Goal: Task Accomplishment & Management: Use online tool/utility

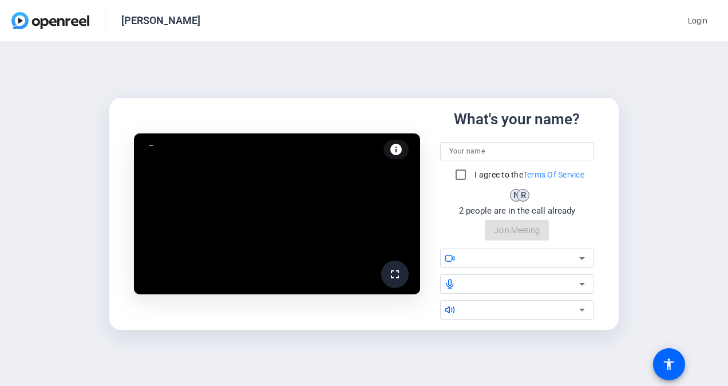
click at [487, 153] on input at bounding box center [517, 151] width 136 height 14
type input "[PERSON_NAME]"
click at [458, 174] on input "I agree to the Terms Of Service" at bounding box center [460, 174] width 23 height 23
checkbox input "true"
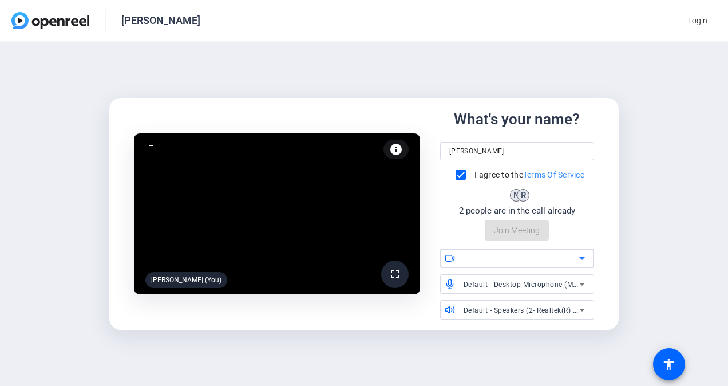
click at [477, 255] on div at bounding box center [521, 258] width 116 height 14
click at [514, 228] on span "Join Meeting" at bounding box center [517, 230] width 46 height 12
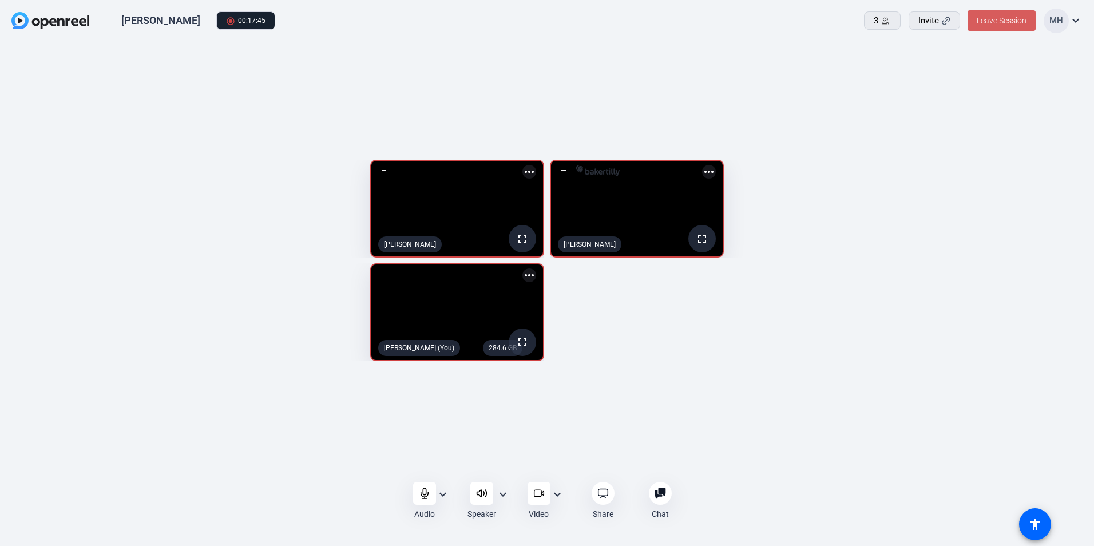
click at [727, 19] on span "Leave Session" at bounding box center [1002, 20] width 50 height 9
